Goal: Task Accomplishment & Management: Use online tool/utility

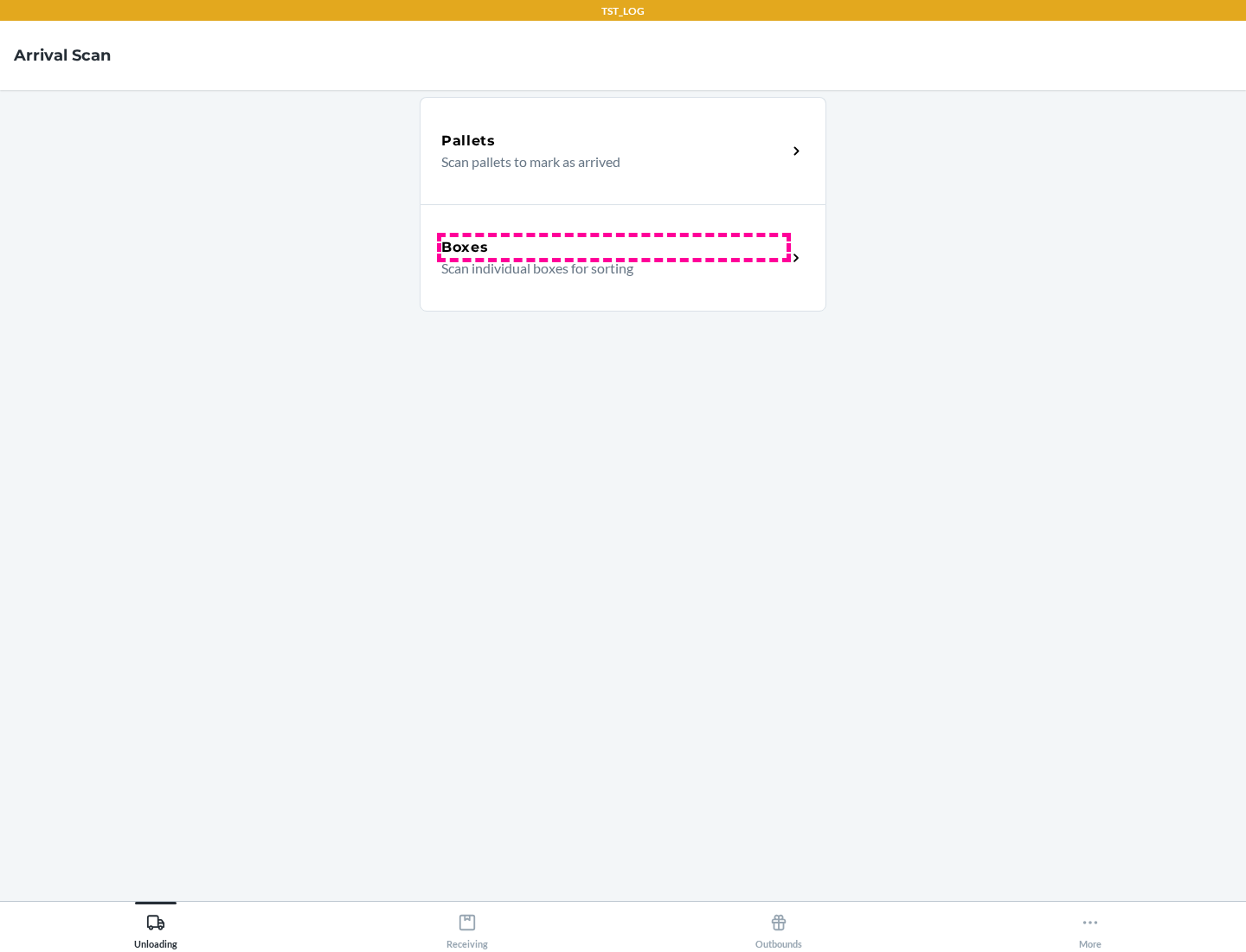
click at [613, 248] on div "Boxes" at bounding box center [614, 247] width 346 height 21
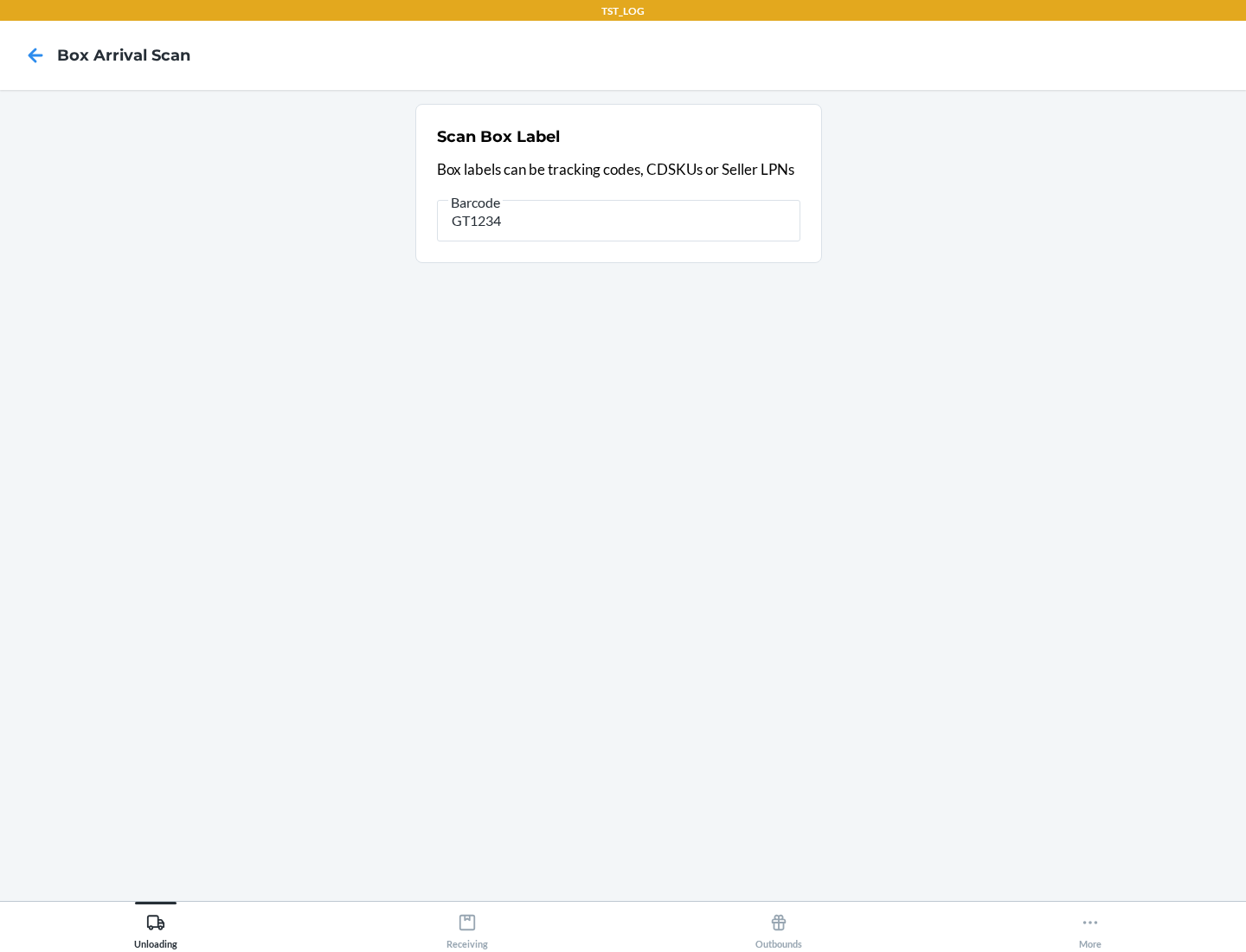
type input "GT1234"
